Goal: Task Accomplishment & Management: Use online tool/utility

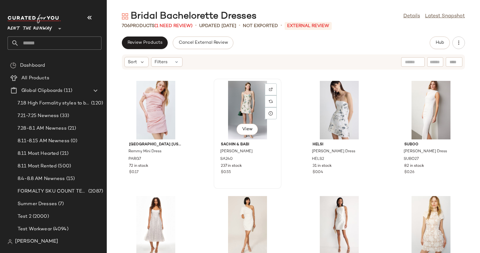
click at [246, 102] on div "View" at bounding box center [247, 110] width 63 height 58
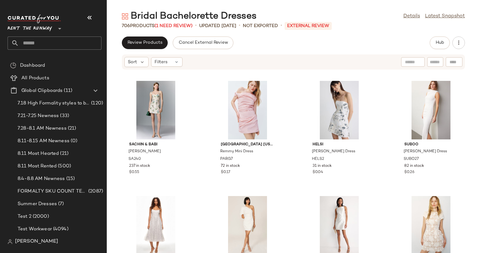
click at [420, 58] on div at bounding box center [413, 61] width 24 height 9
type input "****"
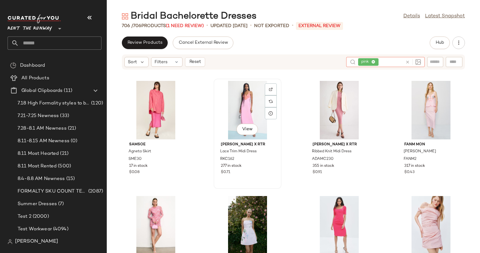
click at [242, 106] on div "View" at bounding box center [247, 110] width 63 height 58
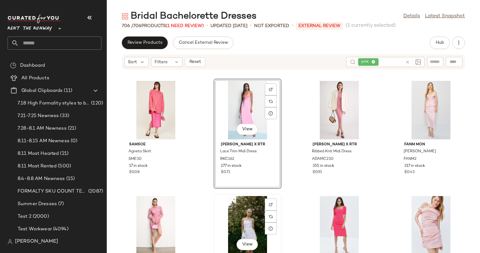
click at [245, 205] on div "View" at bounding box center [247, 225] width 63 height 58
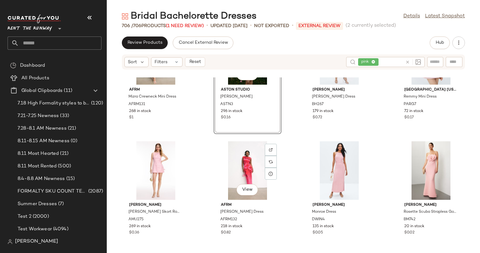
scroll to position [176, 0]
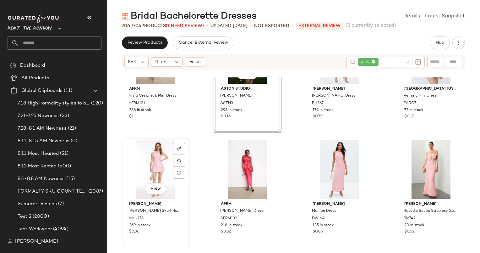
click at [147, 161] on div "View" at bounding box center [155, 169] width 63 height 58
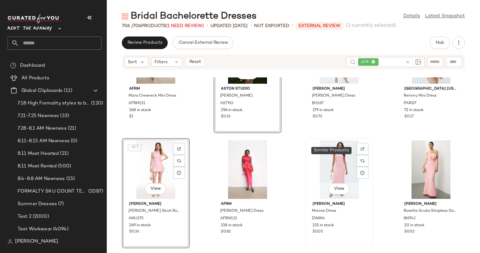
scroll to position [190, 0]
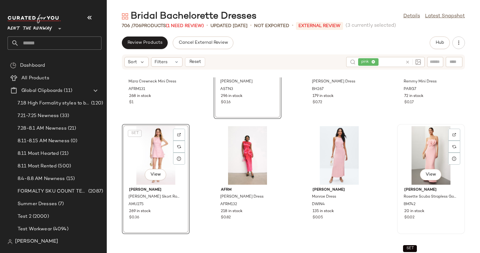
click at [443, 142] on div "View" at bounding box center [431, 155] width 63 height 58
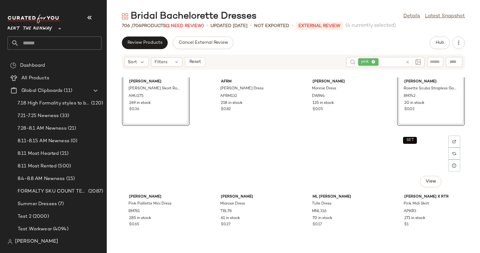
scroll to position [311, 0]
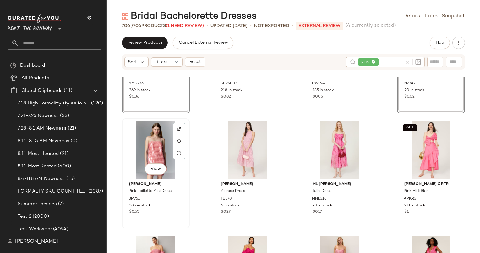
click at [157, 141] on div "View" at bounding box center [155, 149] width 63 height 58
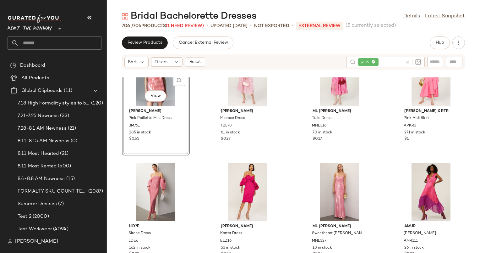
scroll to position [387, 0]
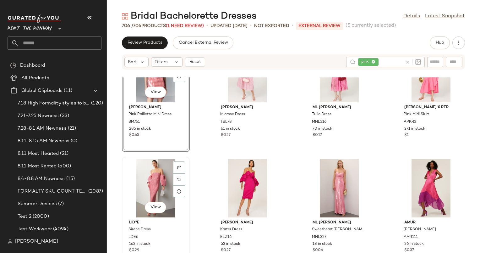
click at [159, 179] on div "View" at bounding box center [155, 188] width 63 height 58
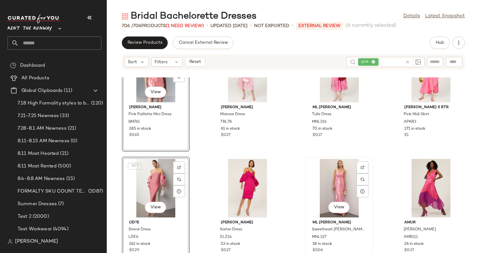
click at [332, 189] on div "View" at bounding box center [339, 188] width 63 height 58
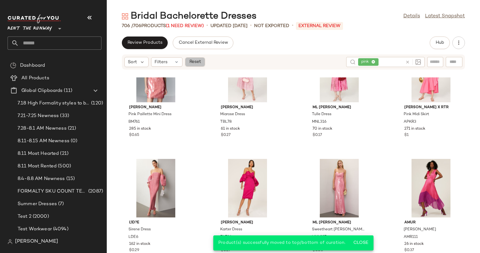
click at [191, 60] on span "Reset" at bounding box center [195, 61] width 12 height 5
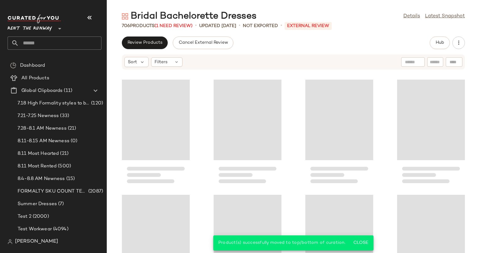
scroll to position [120, 0]
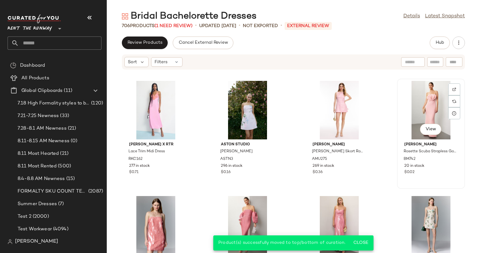
click at [423, 108] on div "View" at bounding box center [431, 110] width 63 height 58
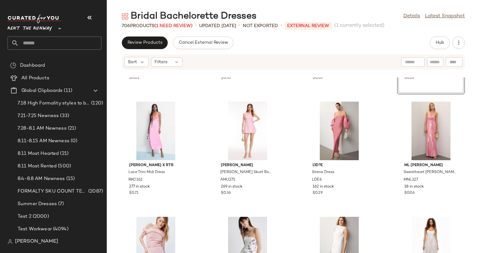
scroll to position [94, 0]
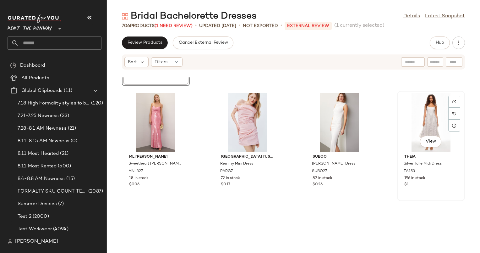
scroll to position [227, 0]
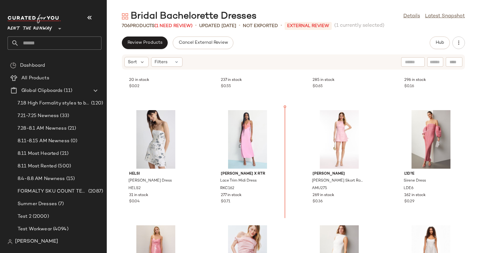
scroll to position [71, 0]
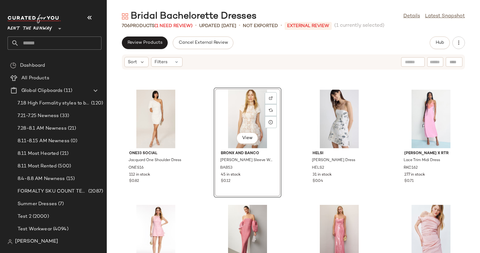
scroll to position [109, 0]
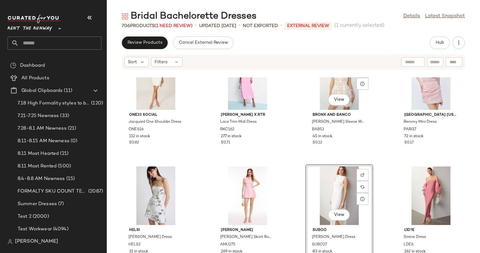
scroll to position [149, 0]
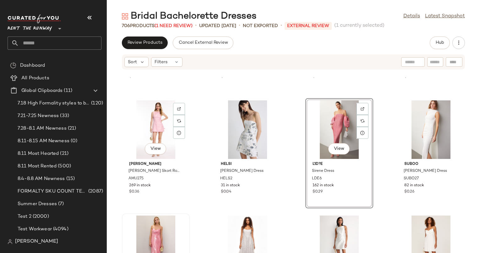
scroll to position [215, 0]
click at [410, 55] on div "Sort Filters" at bounding box center [293, 61] width 343 height 15
click at [411, 62] on input "text" at bounding box center [413, 62] width 16 height 7
type input "****"
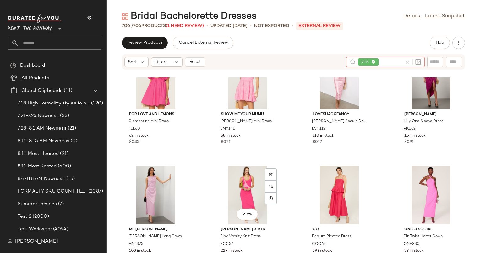
scroll to position [556, 0]
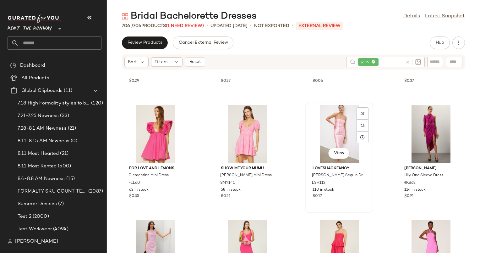
click at [333, 132] on div "View" at bounding box center [339, 134] width 63 height 58
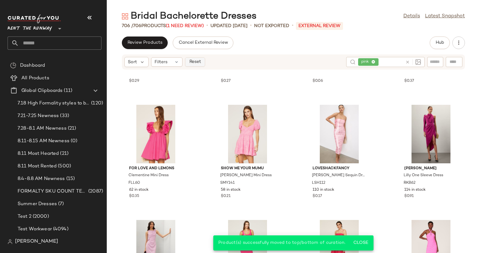
click at [195, 64] on span "Reset" at bounding box center [195, 61] width 12 height 5
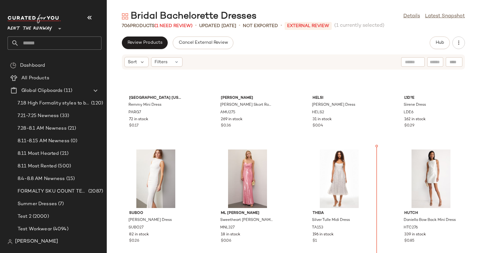
scroll to position [287, 0]
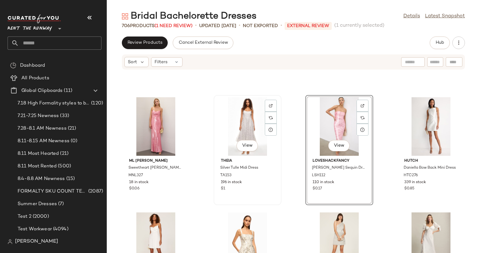
scroll to position [365, 0]
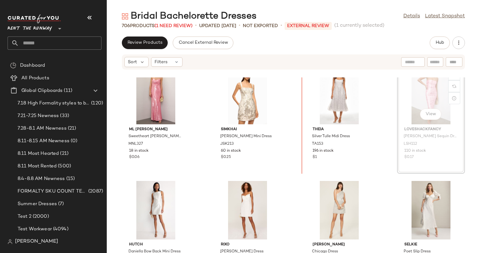
scroll to position [362, 0]
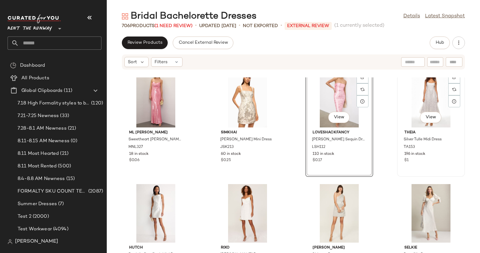
click at [401, 112] on div "View" at bounding box center [431, 98] width 63 height 58
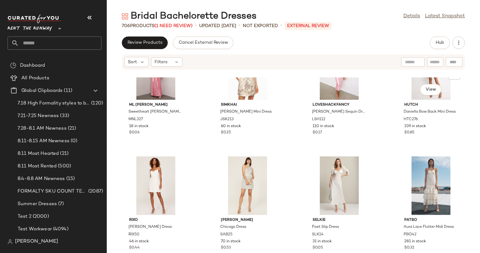
scroll to position [371, 0]
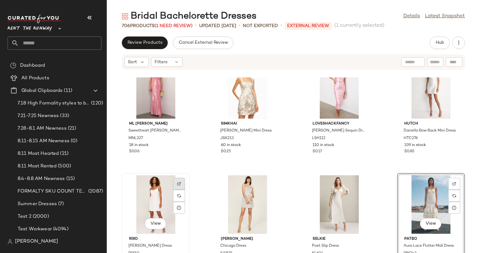
click at [181, 190] on div at bounding box center [179, 196] width 12 height 12
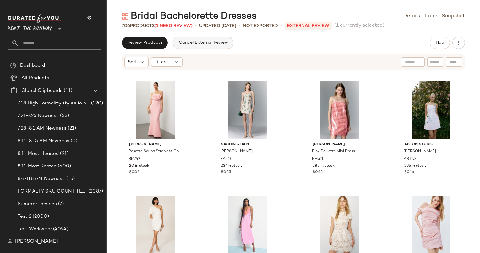
click at [214, 47] on button "Cancel External Review" at bounding box center [203, 42] width 60 height 13
click at [458, 42] on icon "button" at bounding box center [459, 43] width 6 height 6
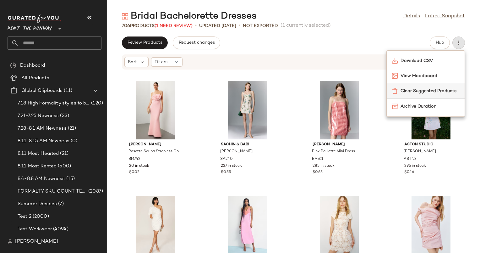
click at [409, 97] on div "Clear Suggested Products" at bounding box center [426, 90] width 78 height 15
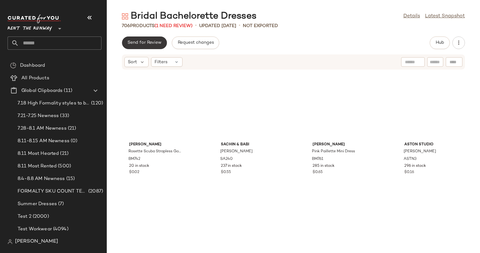
click at [149, 45] on span "Send for Review" at bounding box center [144, 42] width 34 height 5
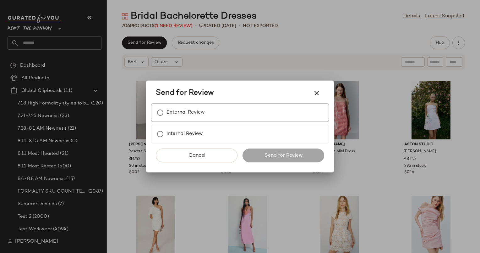
click at [223, 110] on div "External Review" at bounding box center [240, 112] width 179 height 19
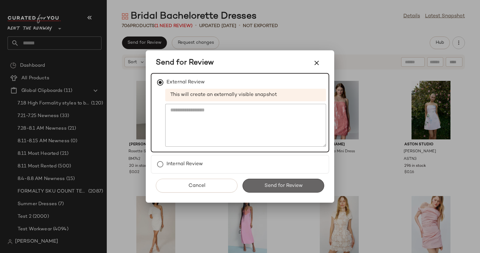
click at [274, 186] on span "Send for Review" at bounding box center [283, 186] width 39 height 6
